Goal: Navigation & Orientation: Find specific page/section

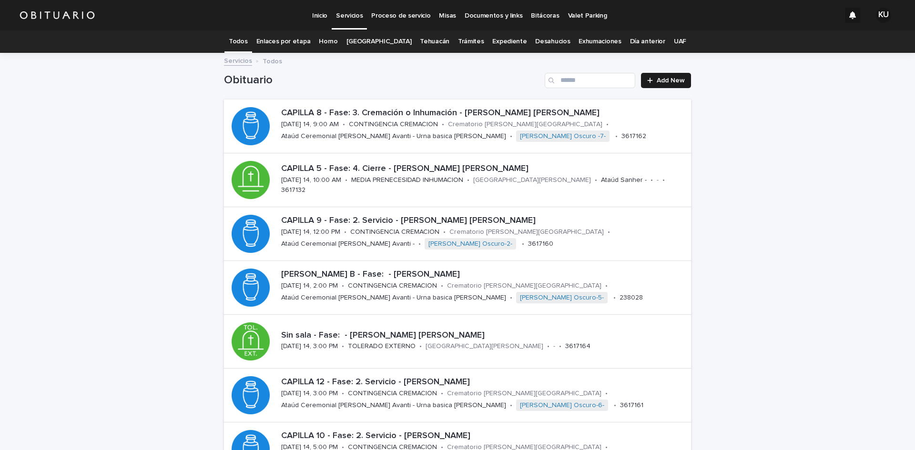
click at [458, 39] on link "Trámites" at bounding box center [471, 41] width 26 height 22
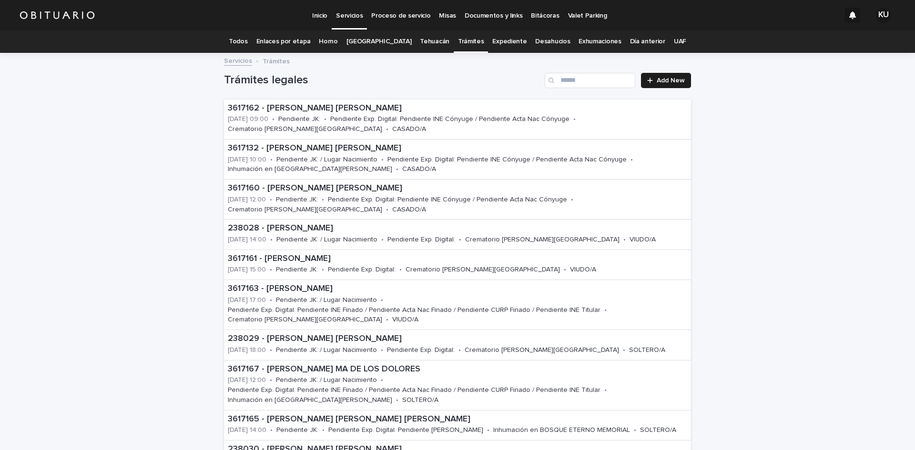
click at [395, 41] on link "[GEOGRAPHIC_DATA]" at bounding box center [378, 41] width 65 height 22
